Goal: Transaction & Acquisition: Book appointment/travel/reservation

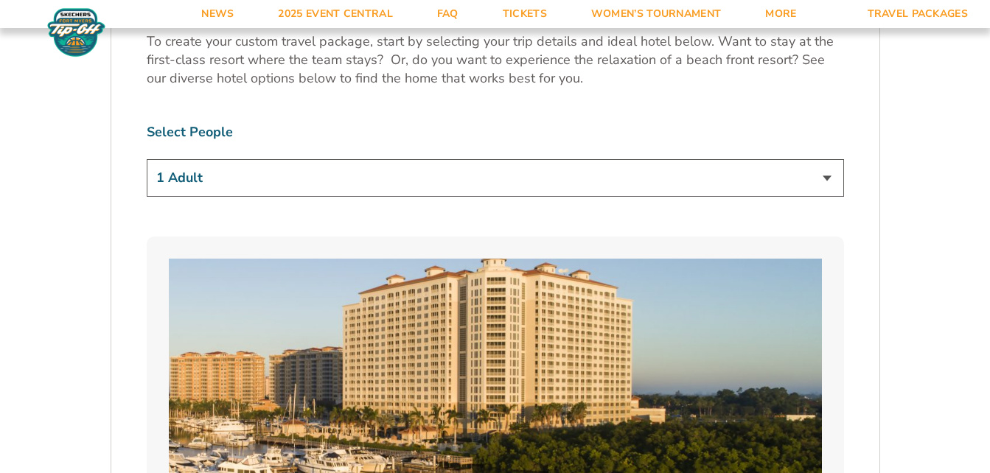
scroll to position [959, 0]
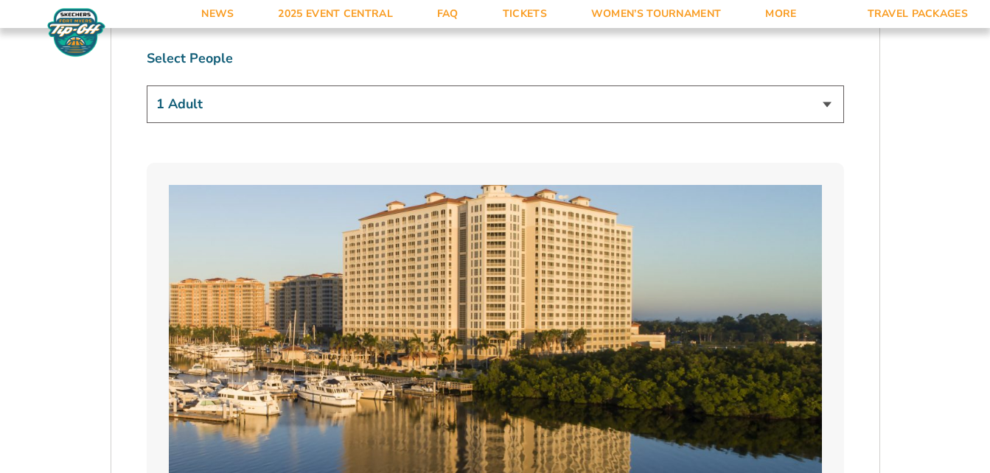
click at [827, 106] on select "1 Adult 2 Adults 3 Adults 4 Adults 2 Adults + 1 Child 2 Adults + 2 Children 2 A…" at bounding box center [496, 105] width 698 height 38
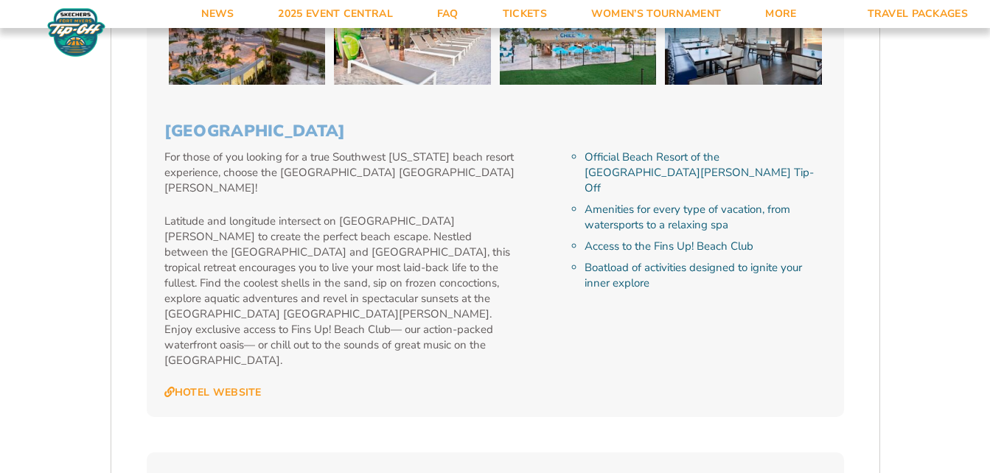
scroll to position [2433, 0]
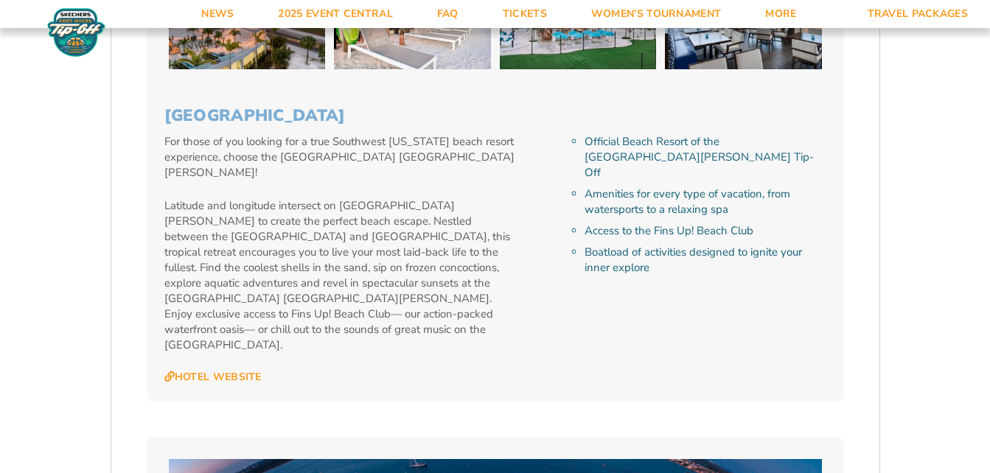
click at [212, 371] on link "Hotel Website" at bounding box center [212, 377] width 97 height 13
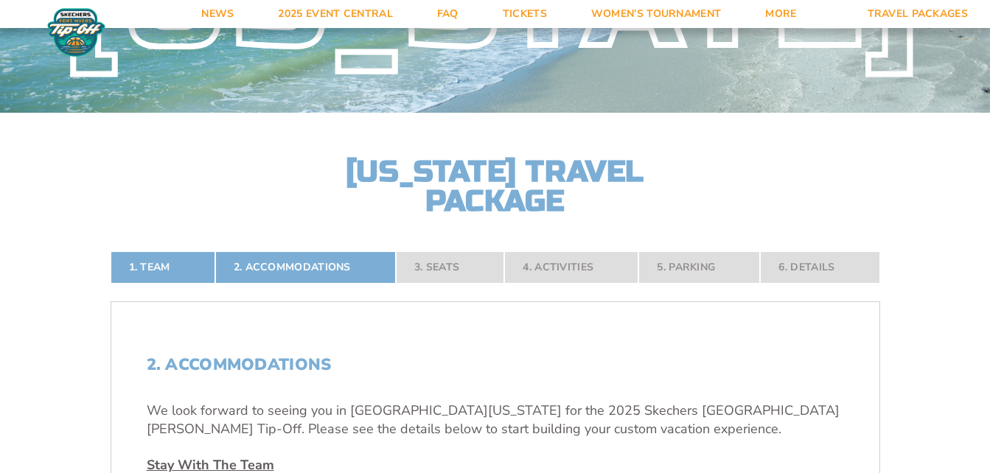
scroll to position [0, 0]
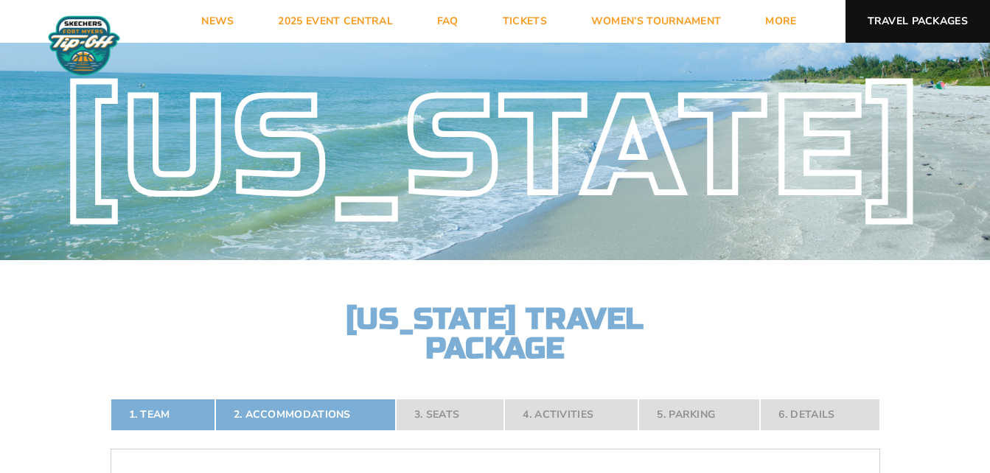
click at [907, 15] on link "Travel Packages" at bounding box center [918, 21] width 145 height 43
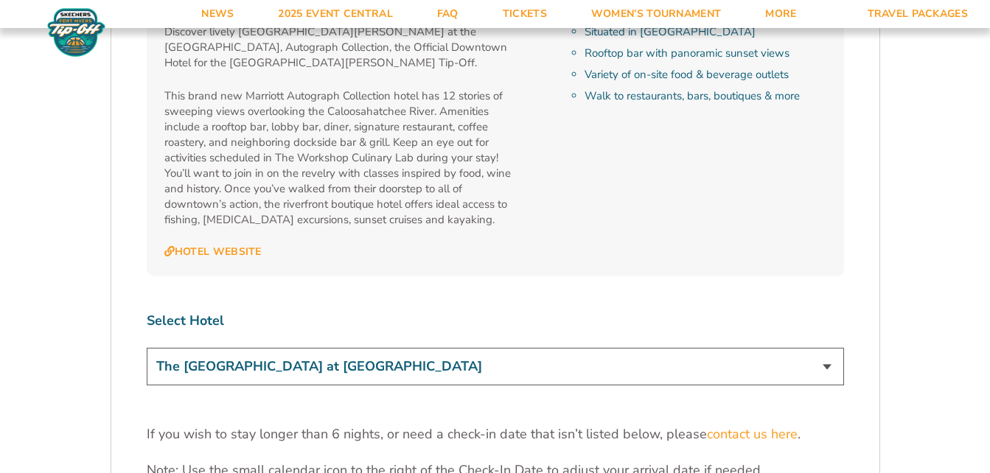
scroll to position [4350, 0]
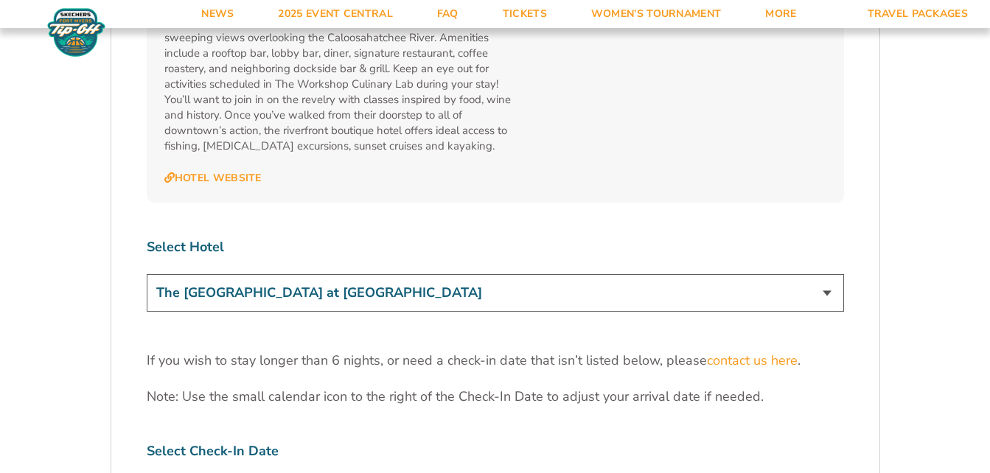
click at [822, 274] on select "The [GEOGRAPHIC_DATA] at [GEOGRAPHIC_DATA] [GEOGRAPHIC_DATA] [GEOGRAPHIC_DATA],…" at bounding box center [496, 293] width 698 height 38
select select "18478"
click at [147, 274] on select "The [GEOGRAPHIC_DATA] at [GEOGRAPHIC_DATA] [GEOGRAPHIC_DATA] [GEOGRAPHIC_DATA],…" at bounding box center [496, 293] width 698 height 38
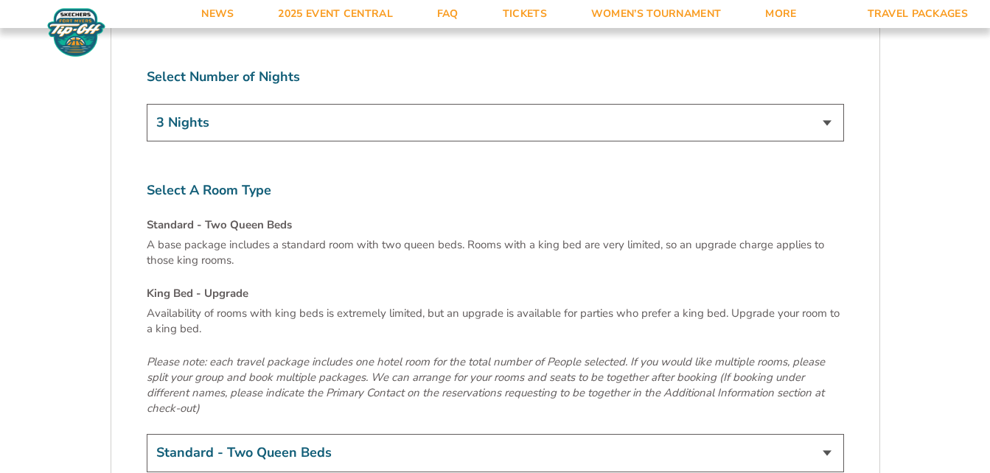
scroll to position [4867, 0]
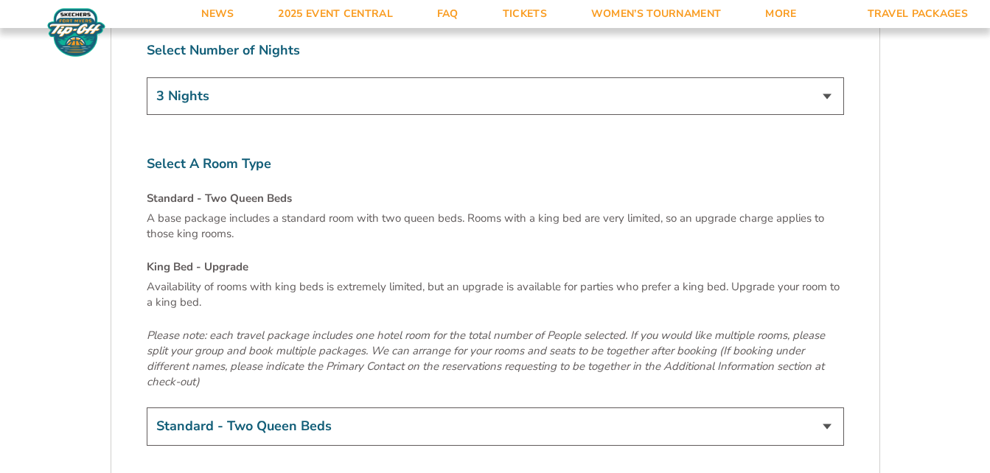
click at [831, 408] on select "Standard - Two Queen Beds King Bed - Upgrade (+$15 per night)" at bounding box center [496, 427] width 698 height 38
click at [830, 408] on select "Standard - Two Queen Beds King Bed - Upgrade (+$15 per night)" at bounding box center [496, 427] width 698 height 38
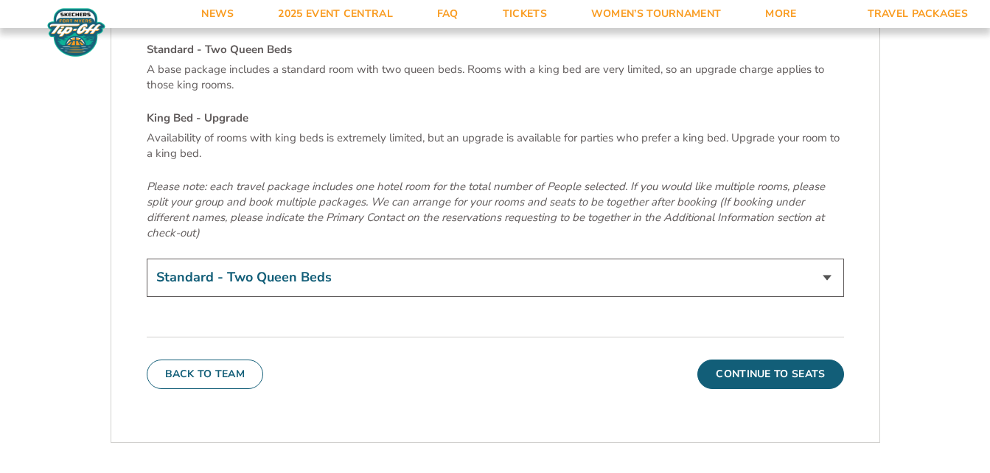
scroll to position [5014, 0]
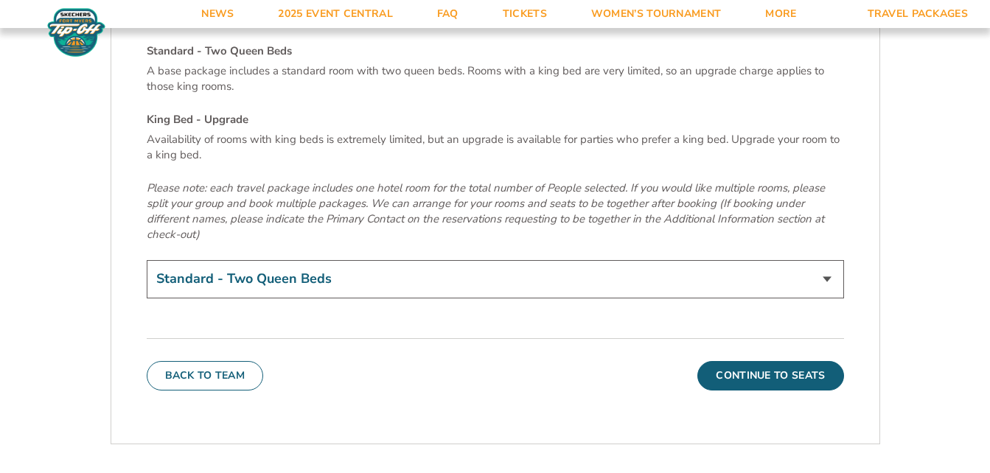
click at [762, 361] on button "Continue To Seats" at bounding box center [771, 375] width 146 height 29
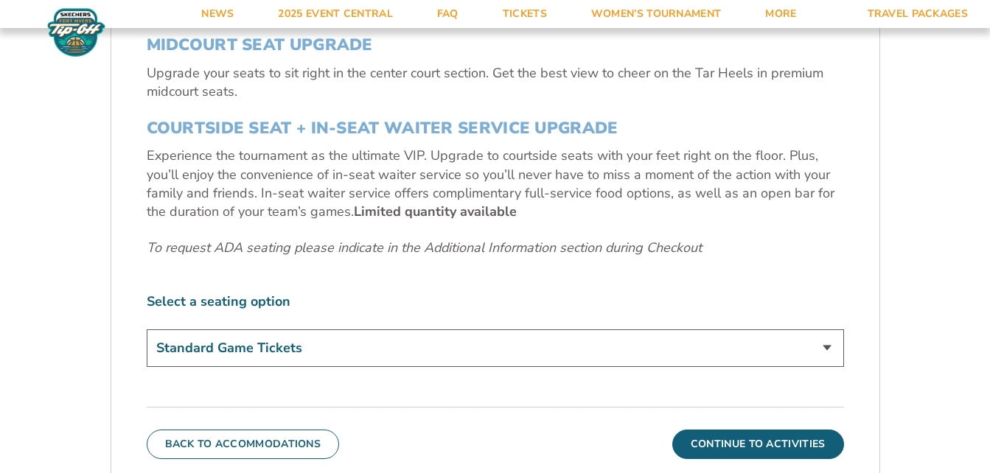
scroll to position [666, 0]
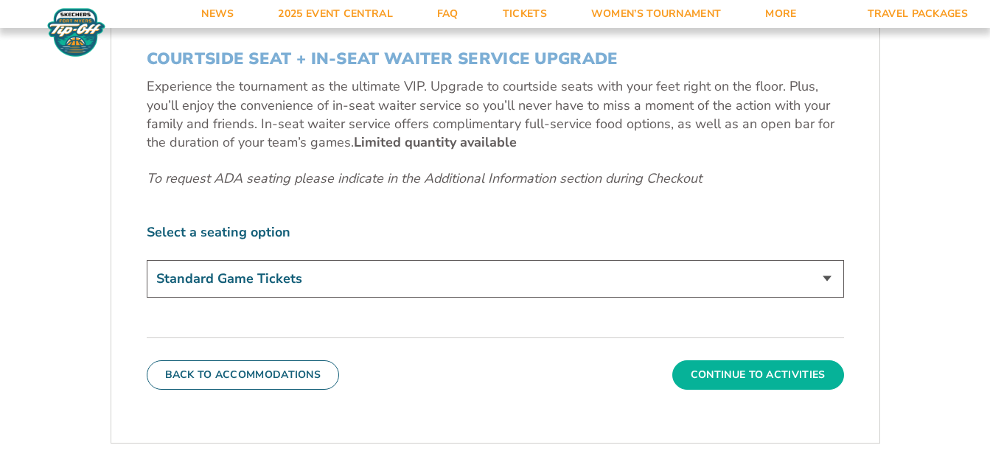
click at [764, 369] on button "Continue To Activities" at bounding box center [758, 375] width 172 height 29
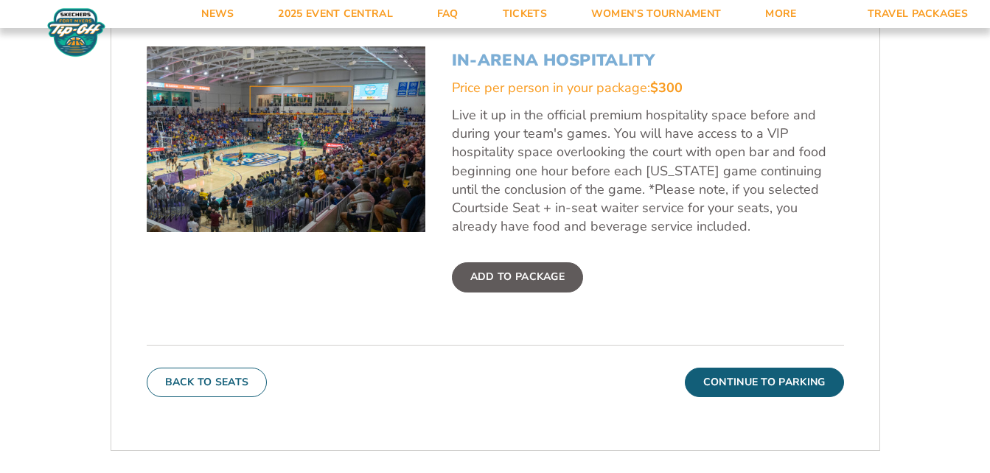
scroll to position [518, 0]
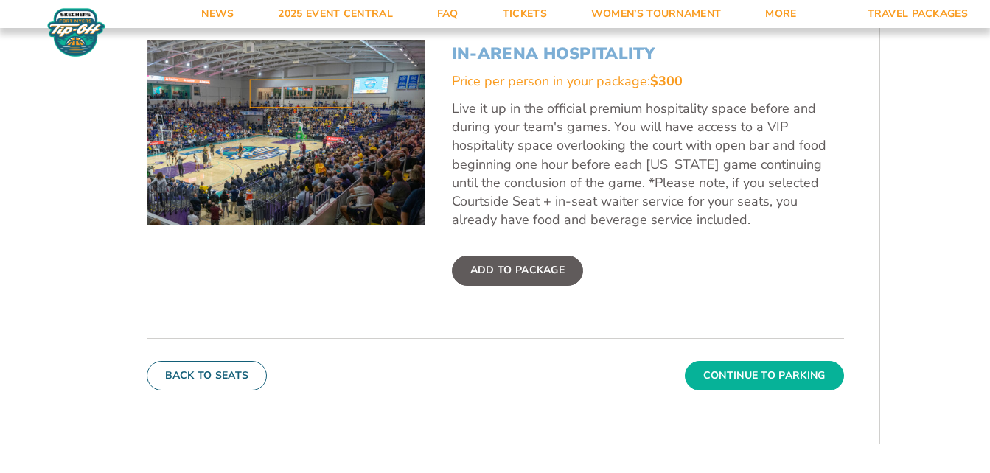
click at [770, 380] on button "Continue To Parking" at bounding box center [764, 375] width 159 height 29
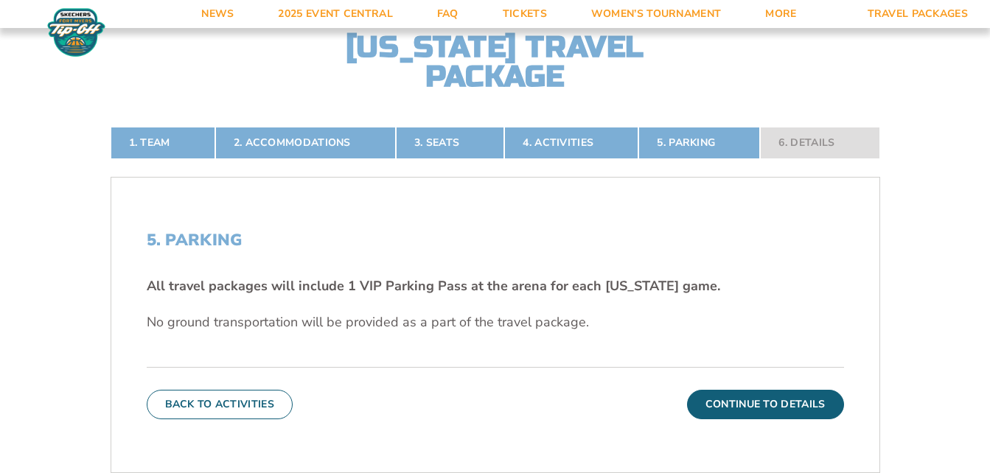
scroll to position [297, 0]
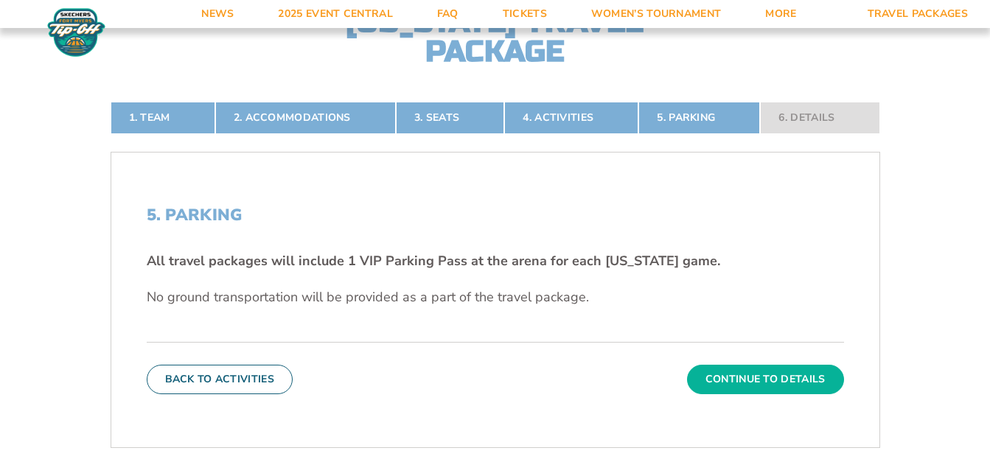
click at [747, 378] on button "Continue To Details" at bounding box center [765, 379] width 157 height 29
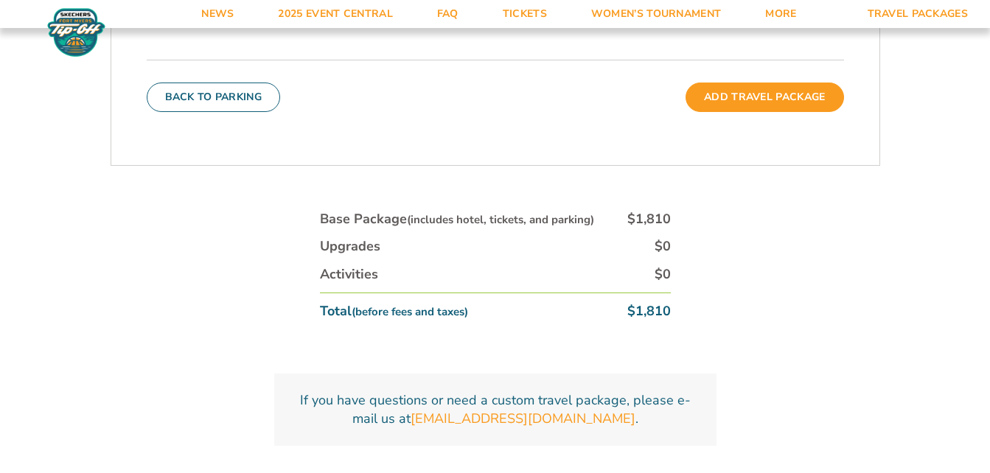
scroll to position [285, 0]
